Goal: Task Accomplishment & Management: Manage account settings

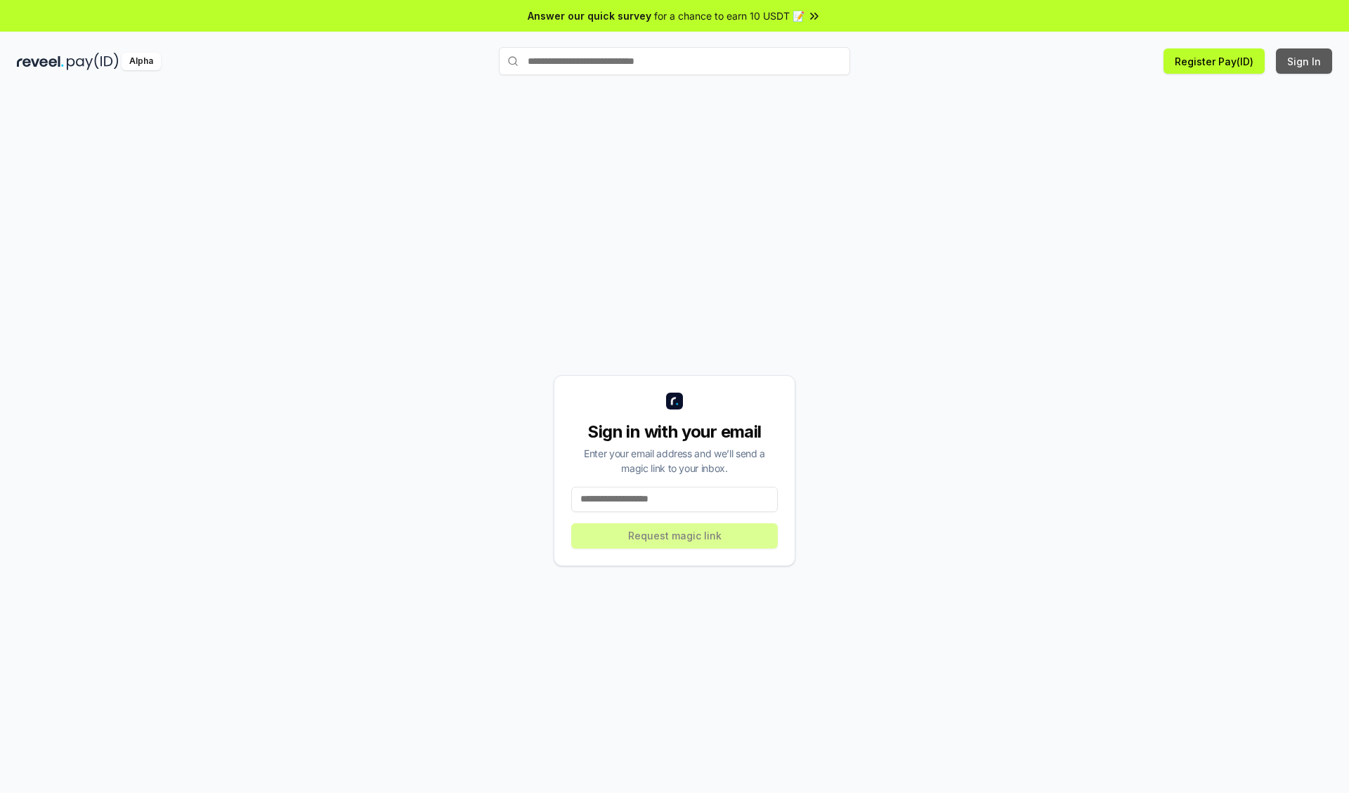
click at [1305, 61] on button "Sign In" at bounding box center [1304, 60] width 56 height 25
type input "**********"
click at [675, 535] on button "Request magic link" at bounding box center [674, 535] width 207 height 25
